Goal: Check status

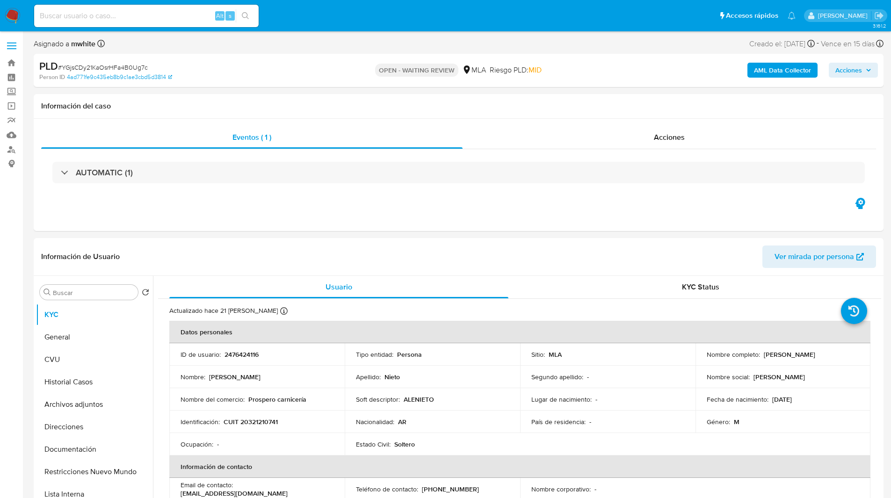
select select "10"
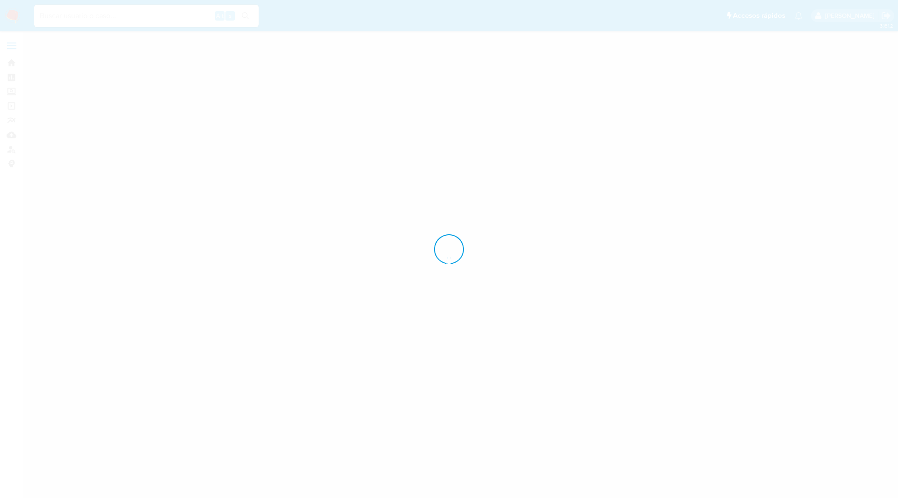
click at [528, 74] on div at bounding box center [449, 249] width 898 height 498
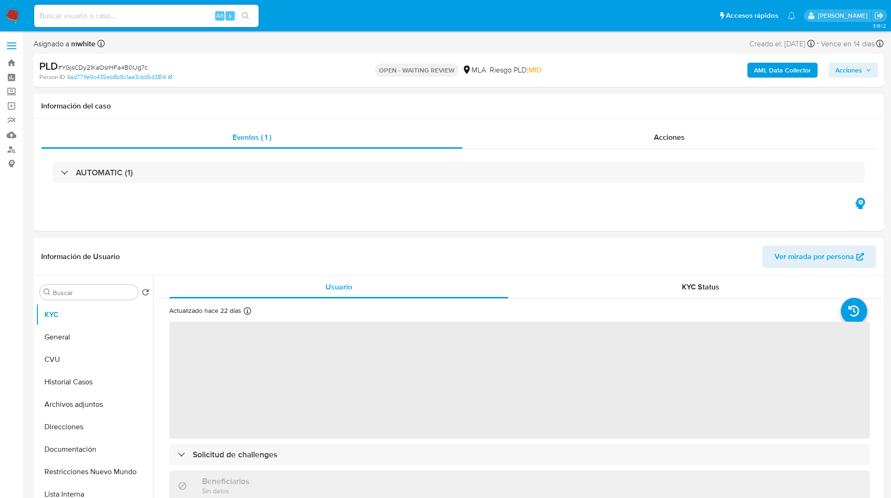
select select "10"
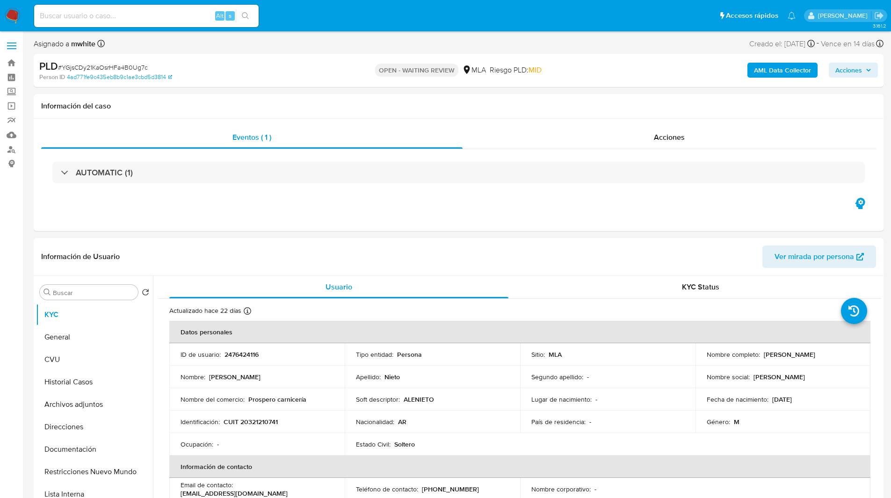
click at [268, 24] on ul "Pausado Ver notificaciones Alt s Accesos rápidos Presiona las siguientes teclas…" at bounding box center [414, 15] width 771 height 23
click at [273, 22] on ul "Pausado Ver notificaciones Alt s Accesos rápidos Presiona las siguientes teclas…" at bounding box center [414, 15] width 771 height 23
click at [304, 6] on ul "Pausado Ver notificaciones Alt s Accesos rápidos Presiona las siguientes teclas…" at bounding box center [414, 15] width 771 height 23
click at [310, 7] on ul "Pausado Ver notificaciones Alt s Accesos rápidos Presiona las siguientes teclas…" at bounding box center [414, 15] width 771 height 23
